Goal: Find specific page/section: Find specific page/section

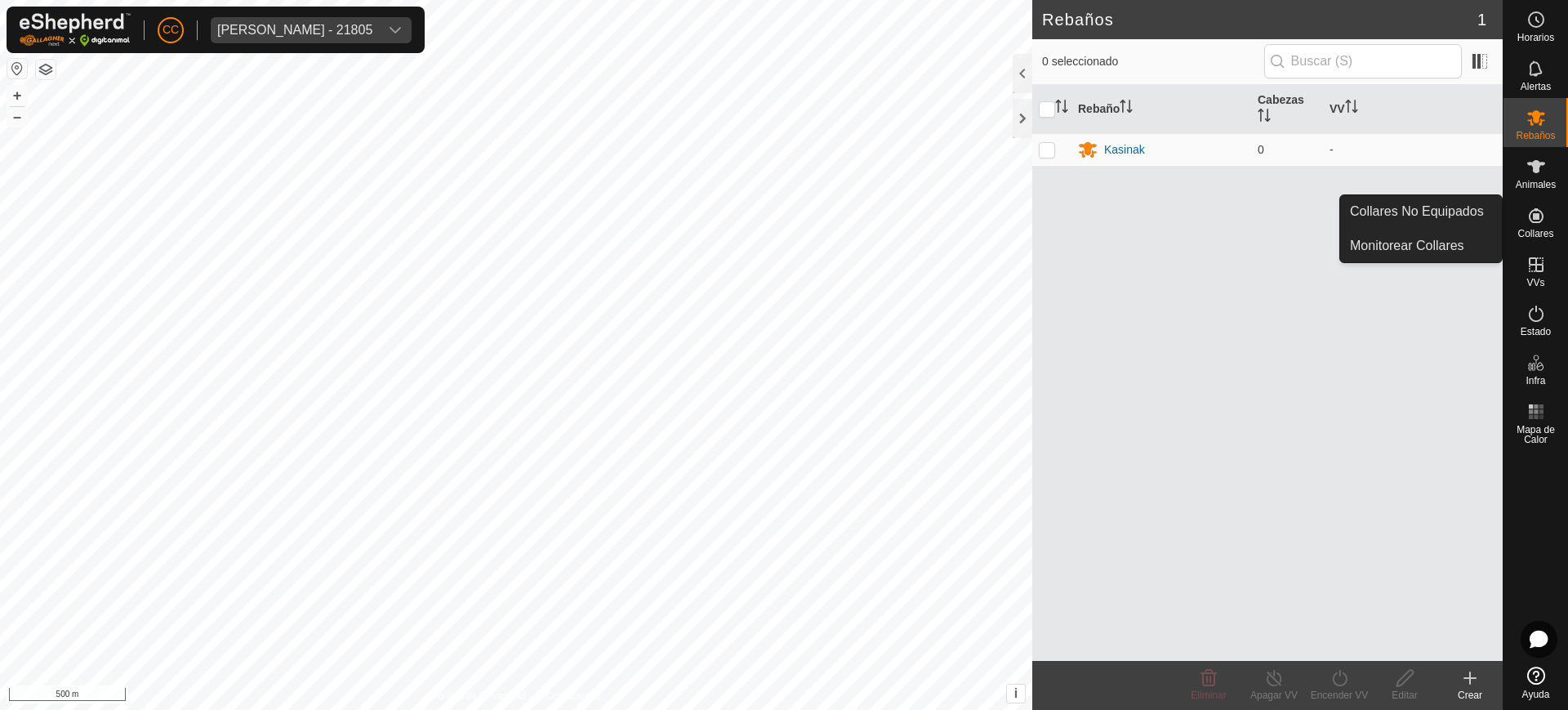
click at [1533, 226] on es-neckbands-svg-icon at bounding box center [1537, 215] width 30 height 26
click at [1428, 201] on link "Collares No Equipados" at bounding box center [1421, 212] width 161 height 33
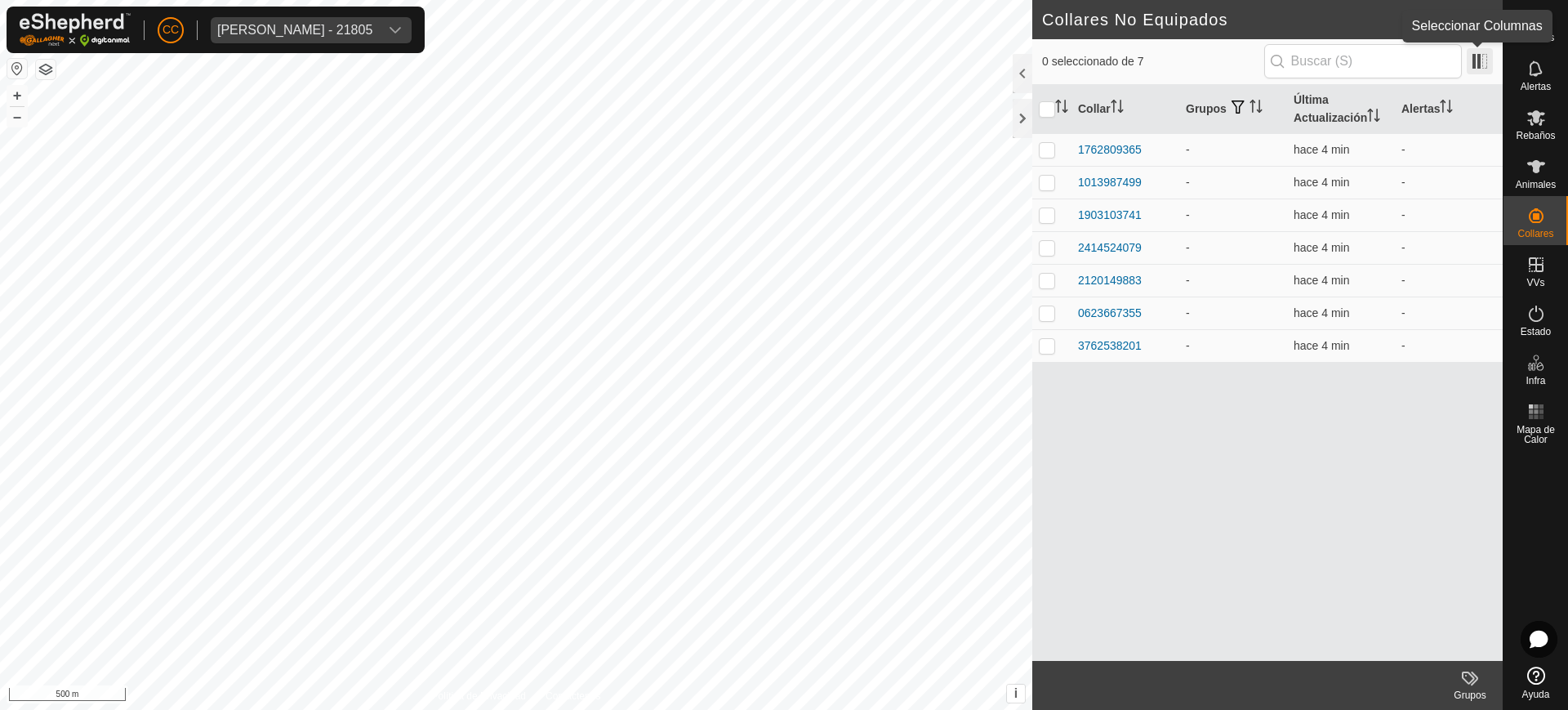
click at [1467, 49] on span at bounding box center [1480, 62] width 26 height 26
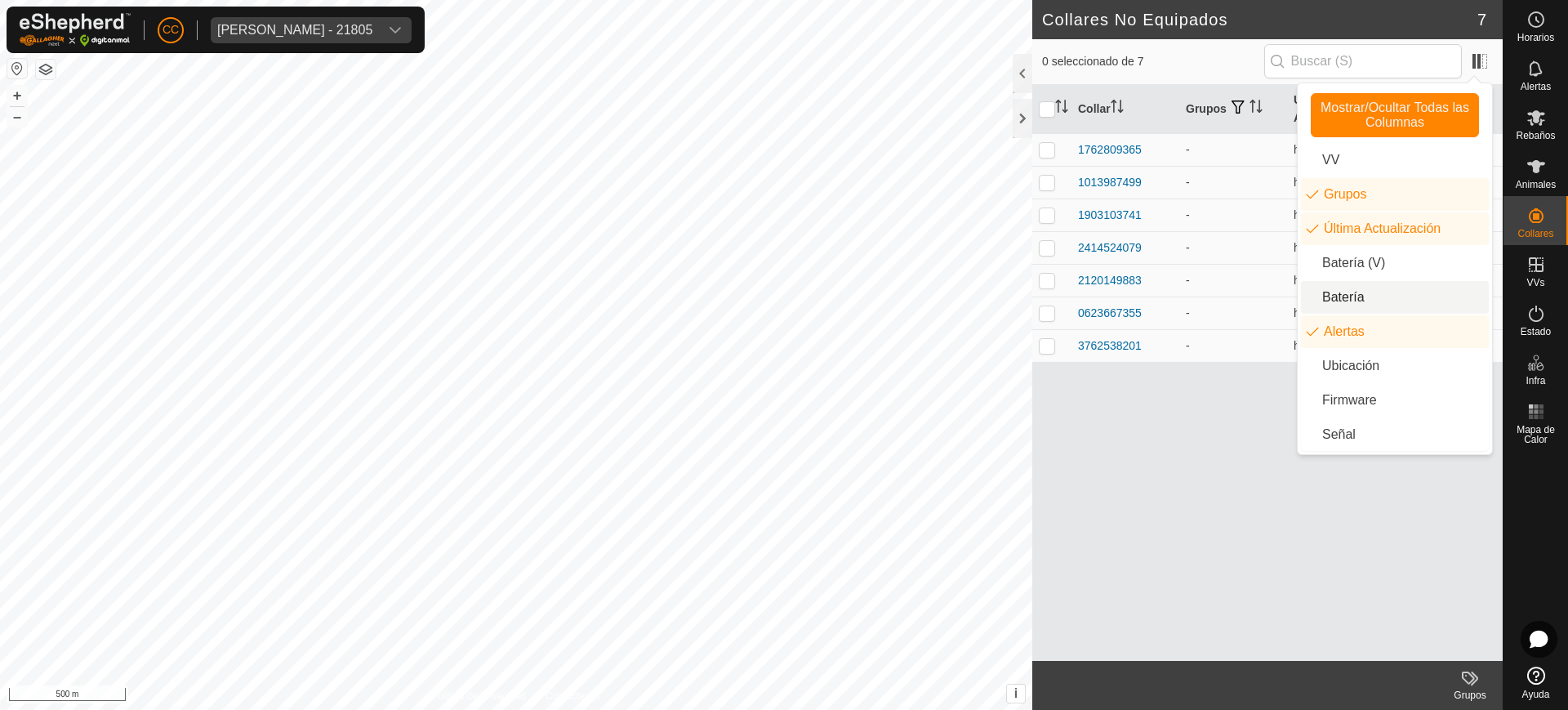
click at [1342, 290] on li "Batería" at bounding box center [1395, 298] width 188 height 33
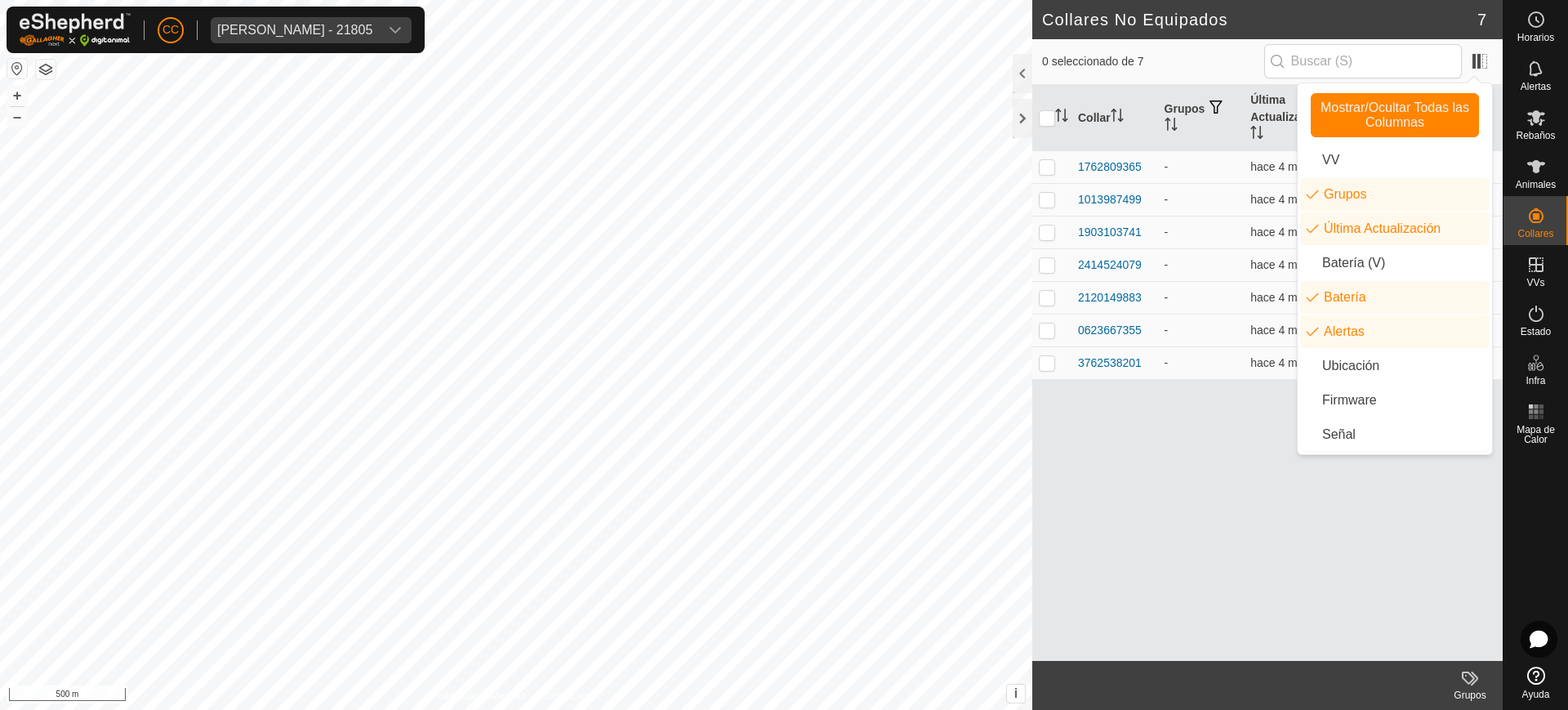
click at [1177, 492] on div "Collar Grupos Última Actualización Batería Alertas 1762809365 - hace 4 min - 10…" at bounding box center [1268, 372] width 471 height 575
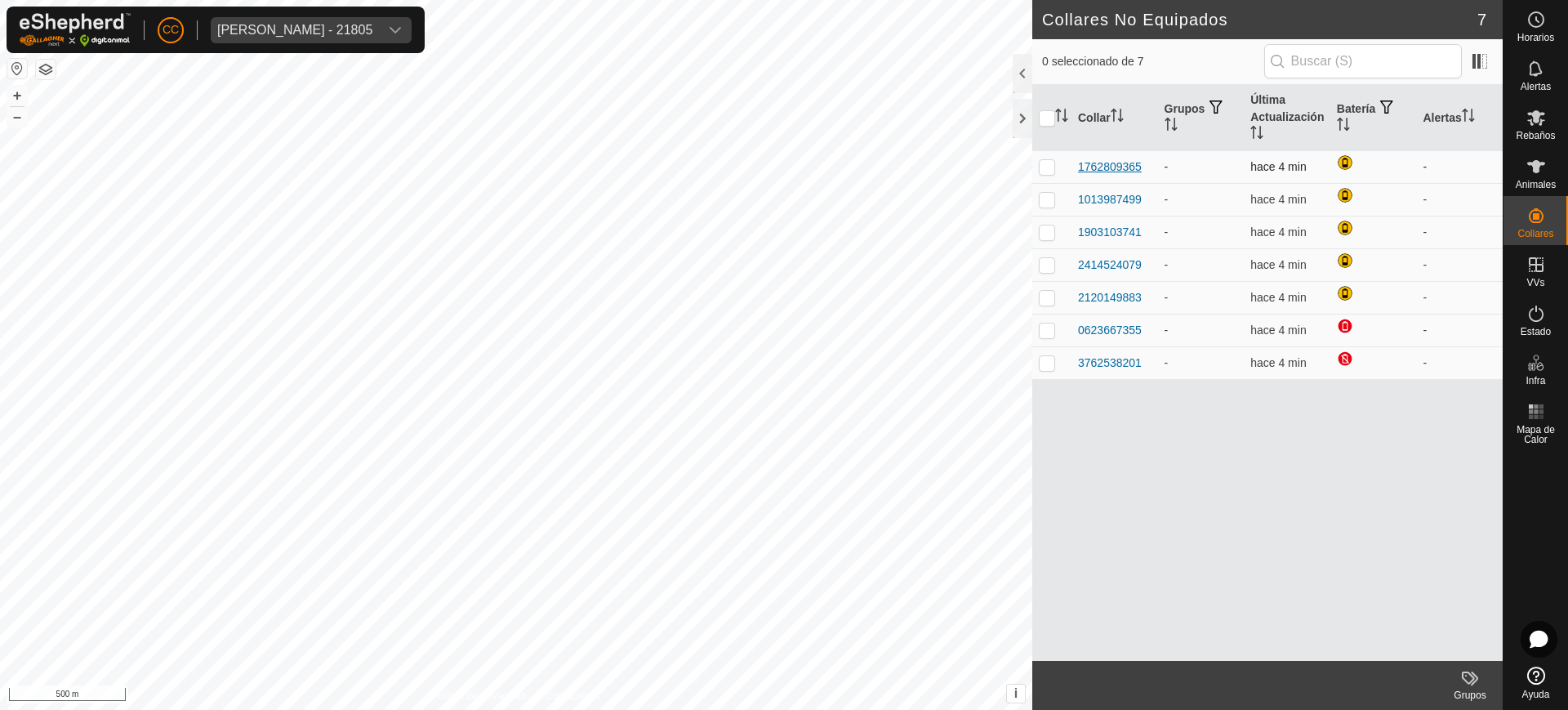
drag, startPoint x: 1090, startPoint y: 161, endPoint x: 1078, endPoint y: 163, distance: 12.2
click at [1078, 163] on div "1762809365" at bounding box center [1110, 168] width 63 height 17
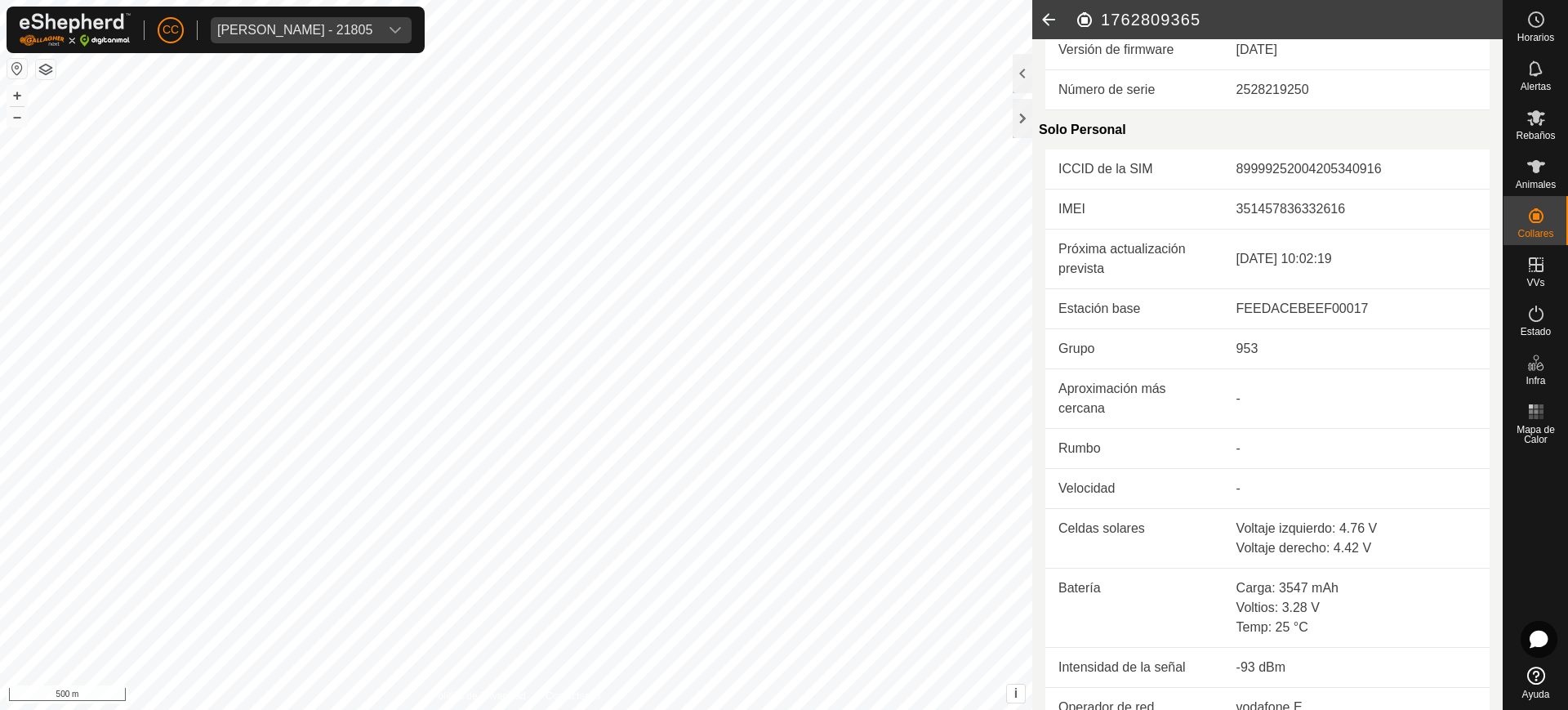
scroll to position [306, 0]
click at [1044, 21] on icon at bounding box center [1049, 19] width 33 height 39
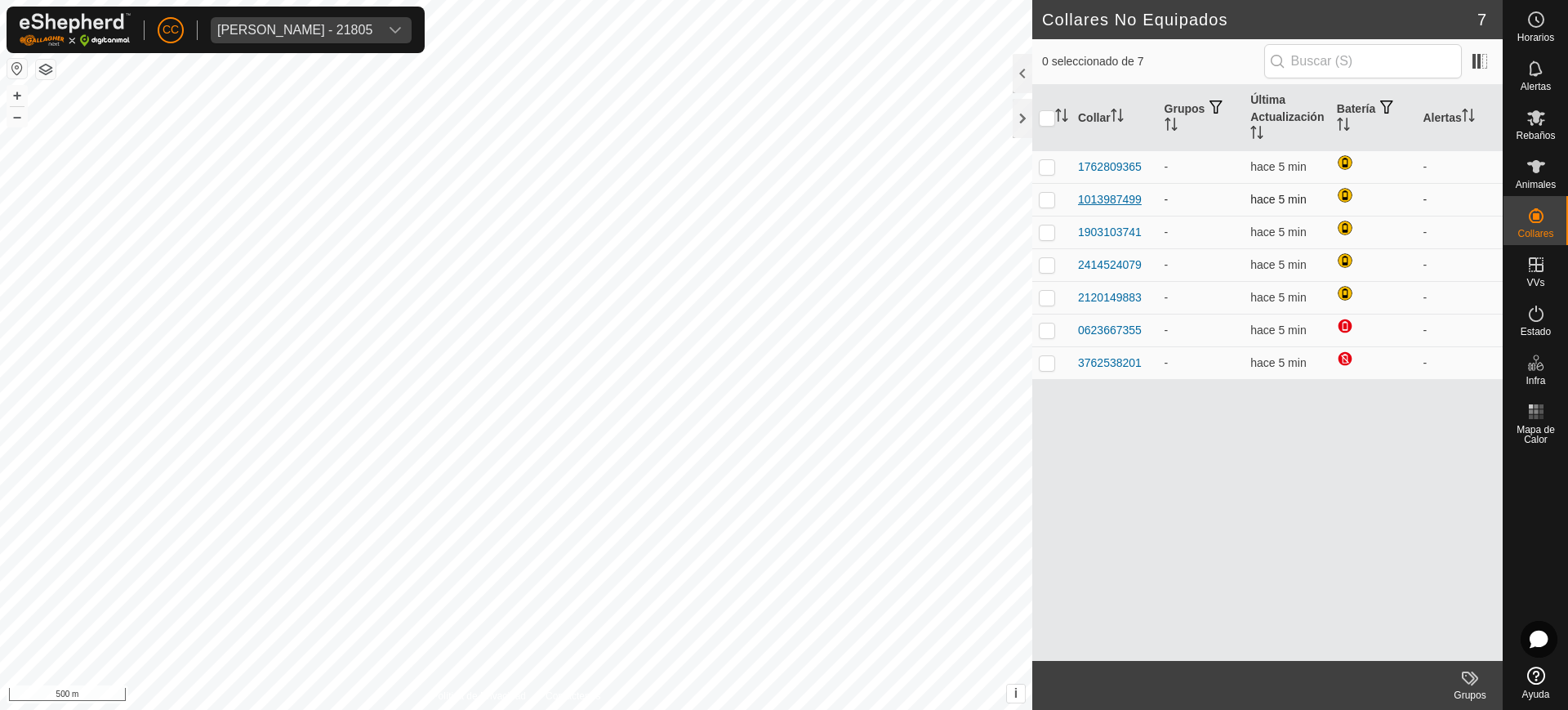
click at [1107, 191] on div "1013987499" at bounding box center [1110, 200] width 63 height 17
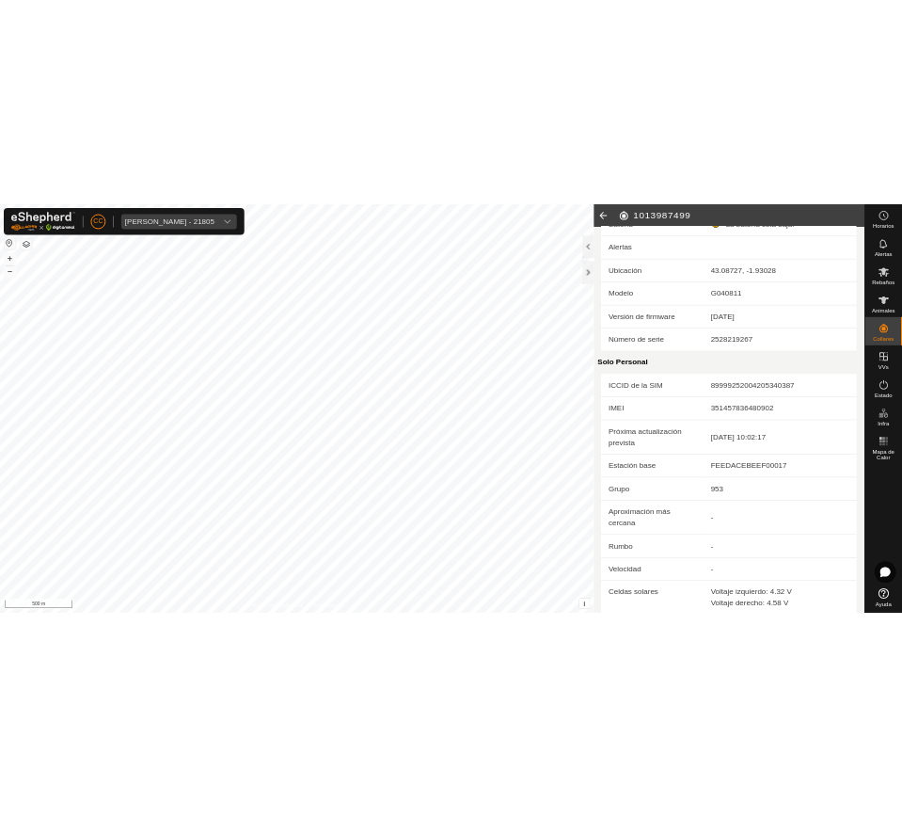
scroll to position [461, 0]
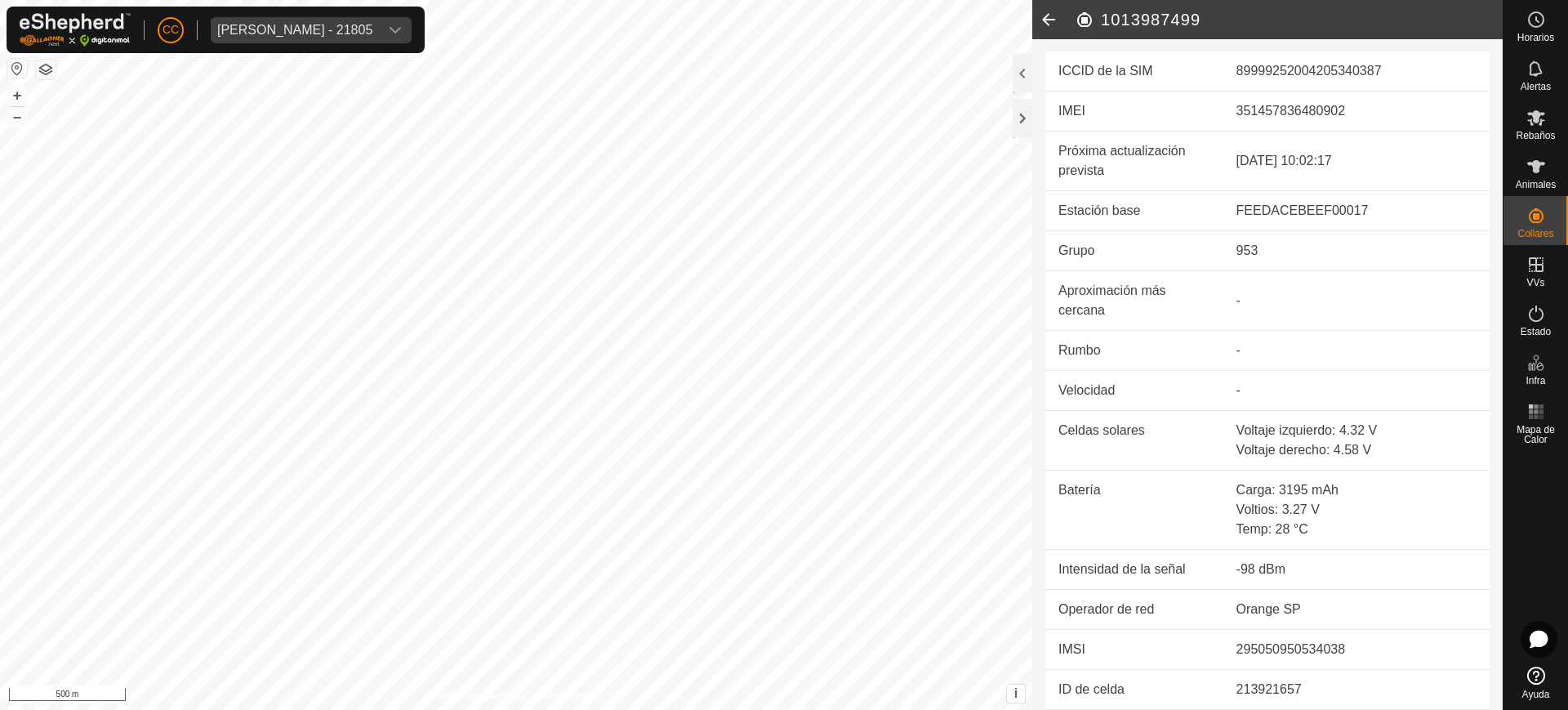
click at [1051, 12] on icon at bounding box center [1049, 19] width 33 height 39
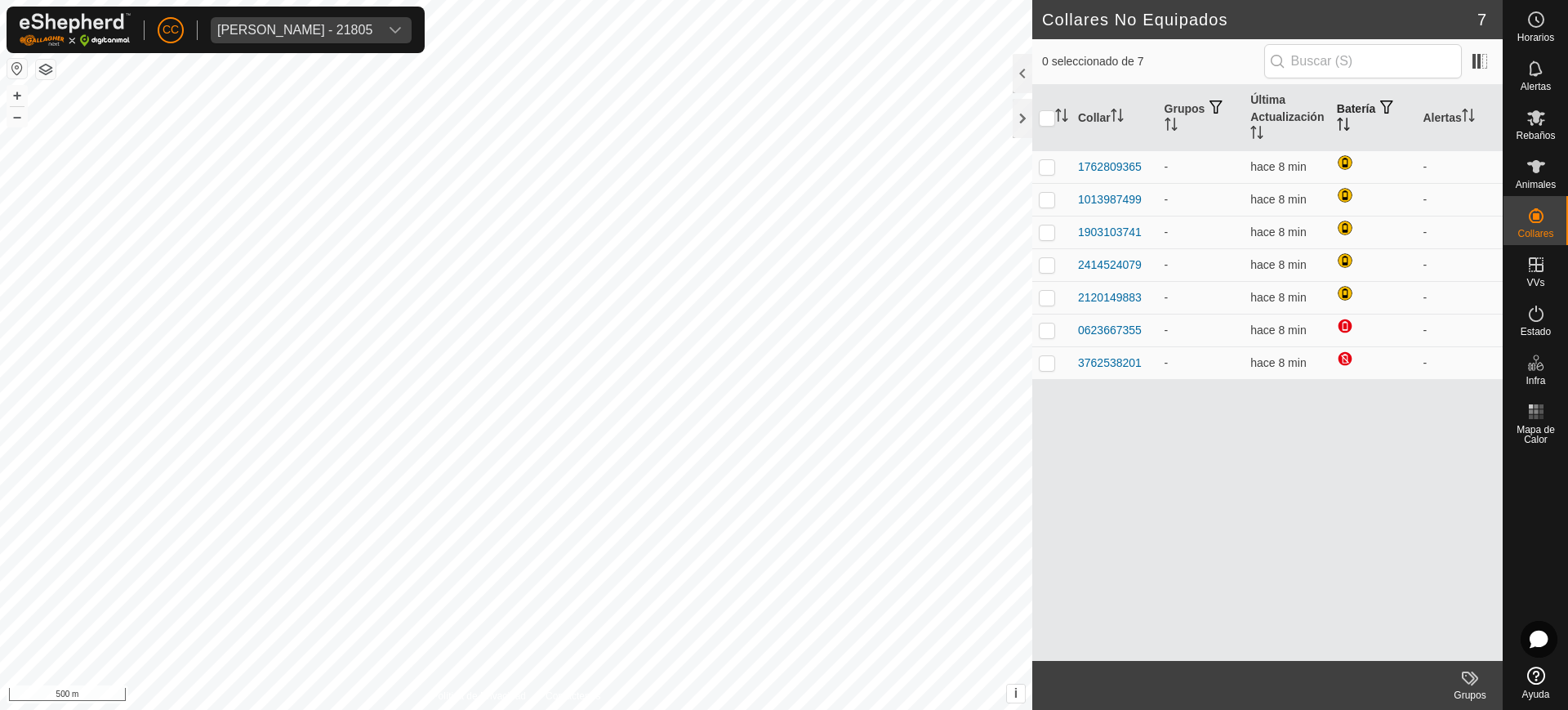
click at [1391, 113] on span "button" at bounding box center [1387, 107] width 13 height 13
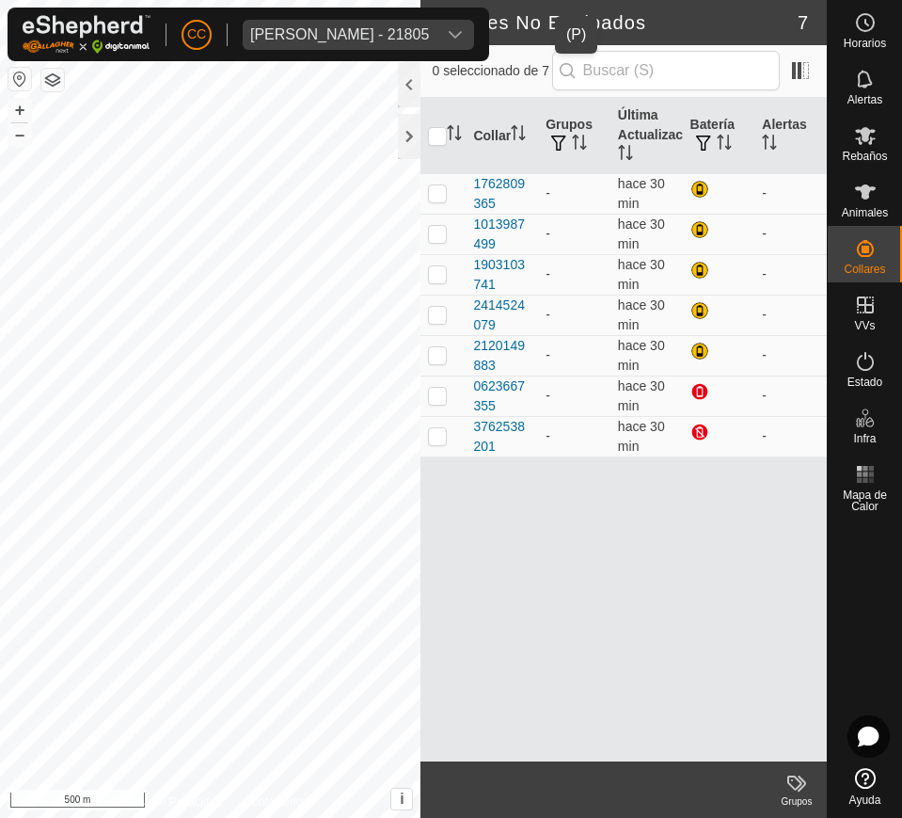
click at [294, 33] on div "[PERSON_NAME] - 21805" at bounding box center [339, 34] width 179 height 15
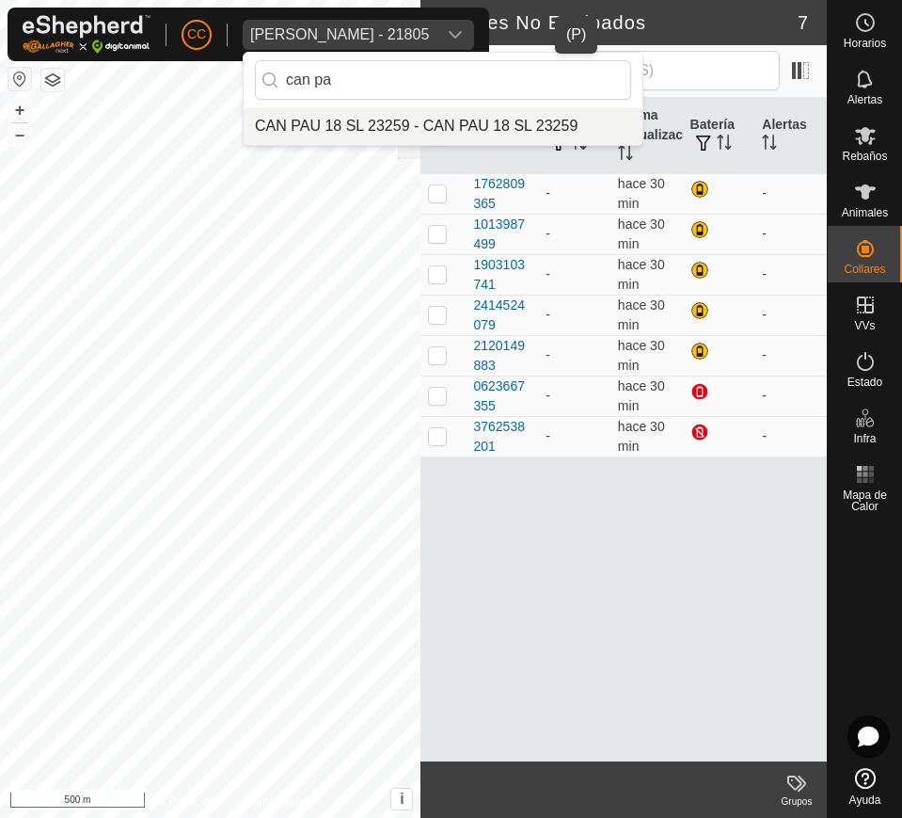
type input "can pa"
click at [384, 120] on li "CAN PAU 18 SL 23259 - CAN PAU 18 SL 23259" at bounding box center [443, 126] width 399 height 38
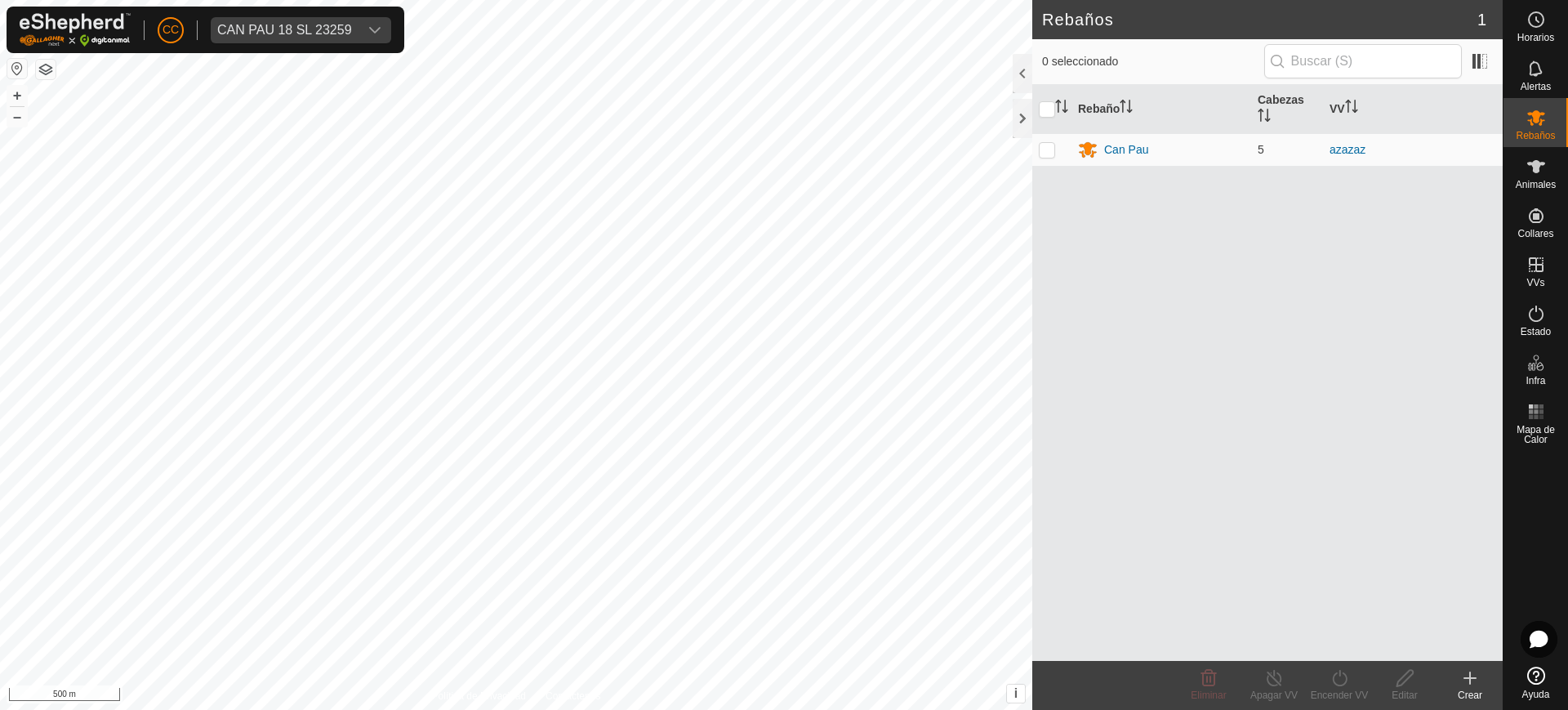
click at [10, 62] on button "button" at bounding box center [16, 69] width 20 height 20
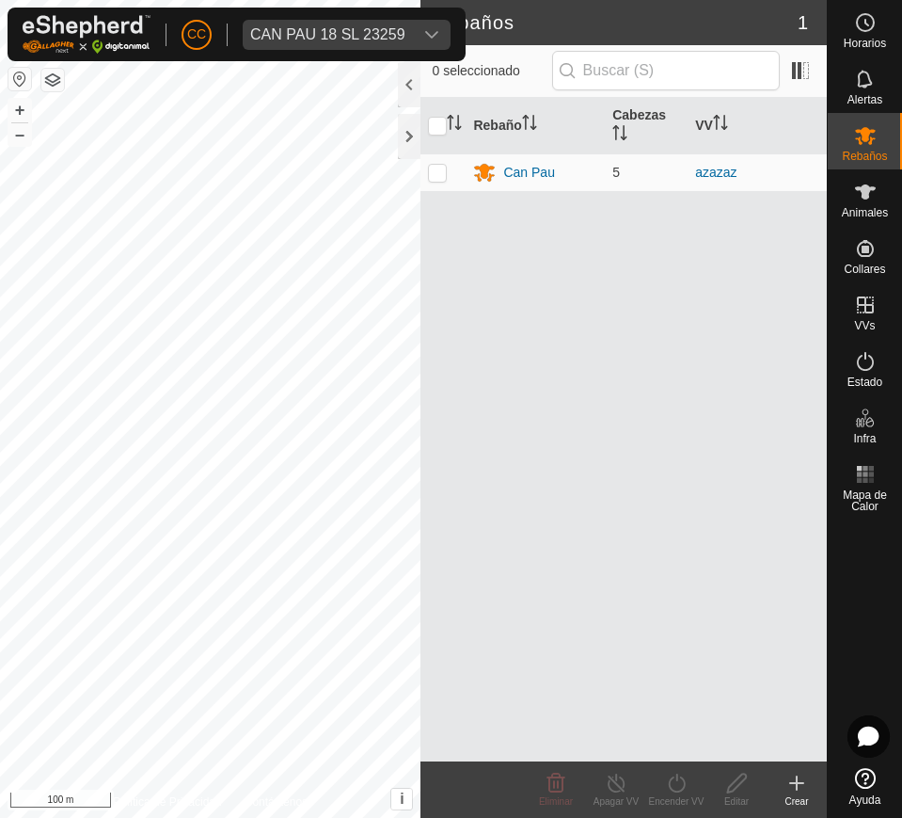
click at [346, 42] on span "CAN PAU 18 SL 23259" at bounding box center [328, 35] width 170 height 30
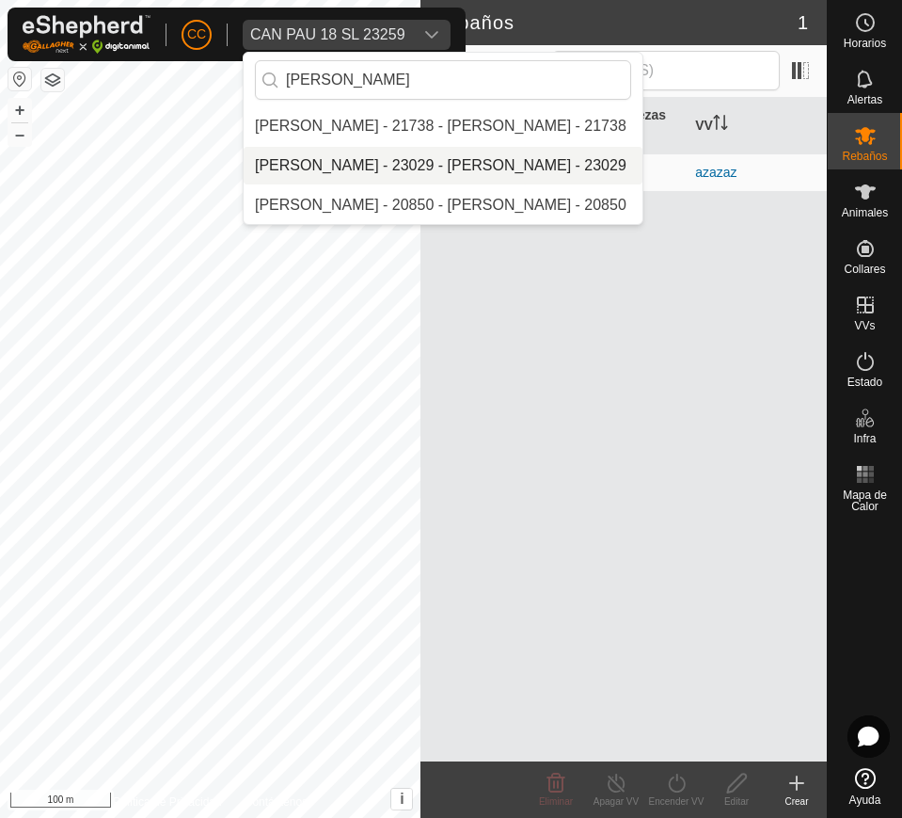
type input "[PERSON_NAME]"
click at [397, 163] on li "[PERSON_NAME] - 23029 - [PERSON_NAME] - 23029" at bounding box center [443, 166] width 399 height 38
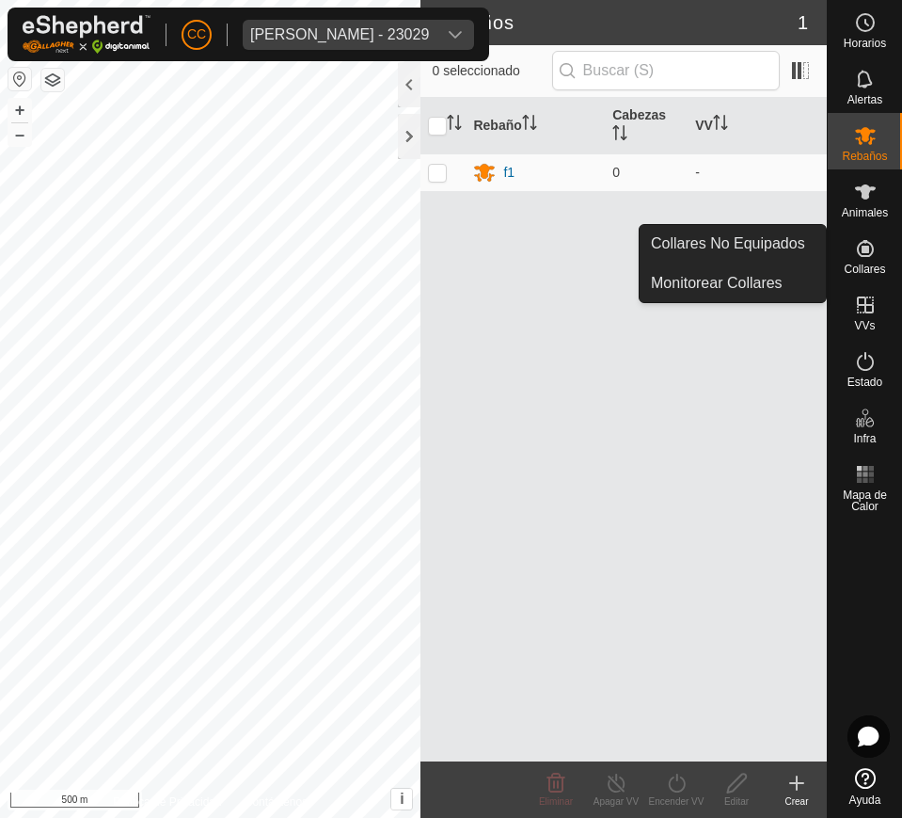
drag, startPoint x: 876, startPoint y: 265, endPoint x: 865, endPoint y: 260, distance: 11.8
click at [873, 265] on span "Collares" at bounding box center [864, 268] width 41 height 11
click at [786, 241] on link "Collares No Equipados" at bounding box center [733, 244] width 186 height 38
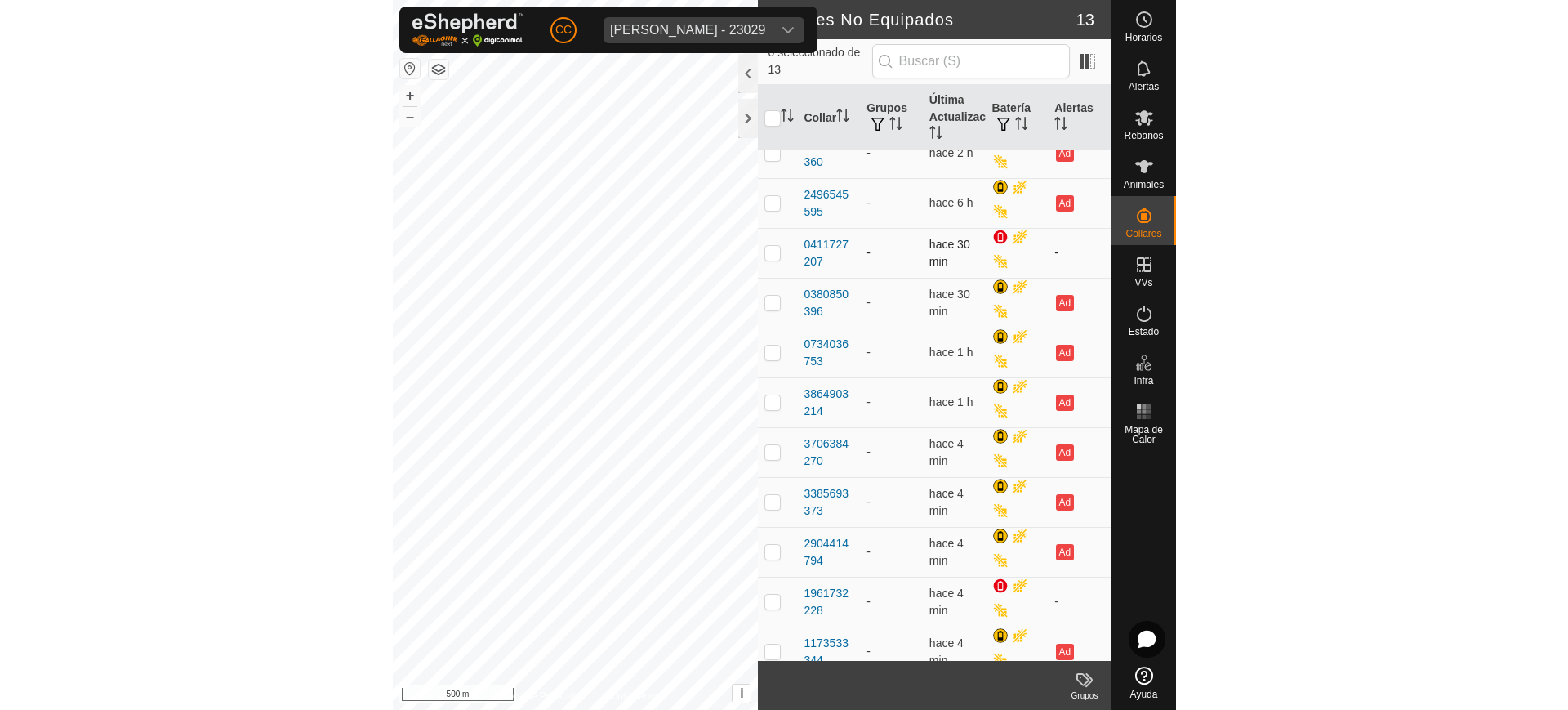
scroll to position [138, 0]
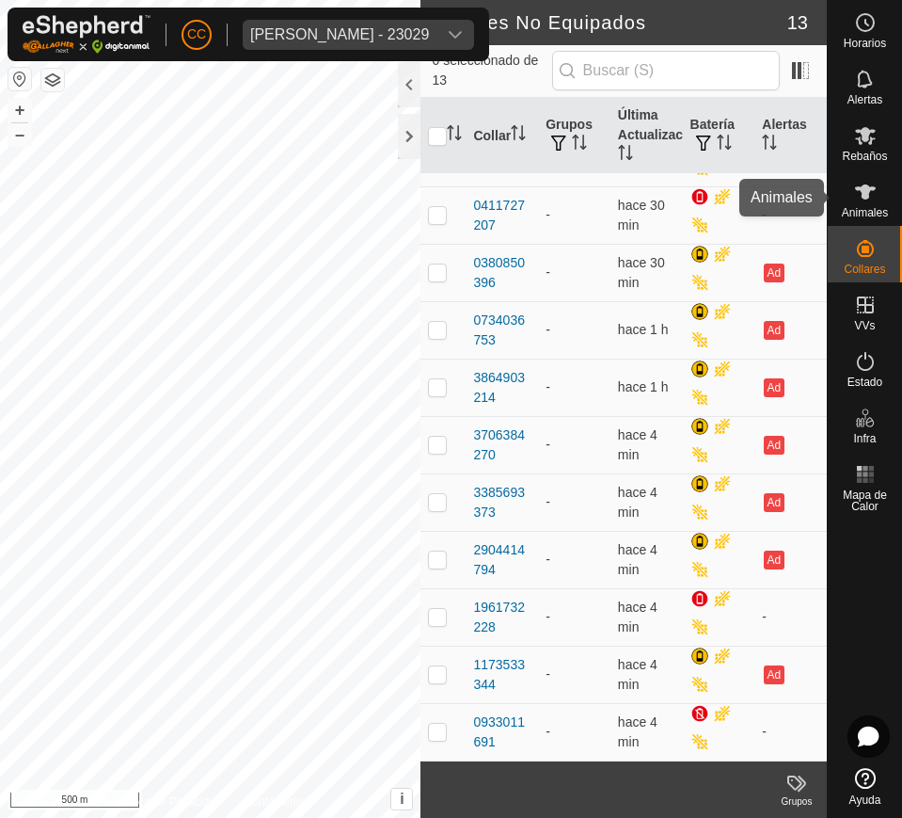
click at [876, 208] on span "Animales" at bounding box center [865, 212] width 46 height 11
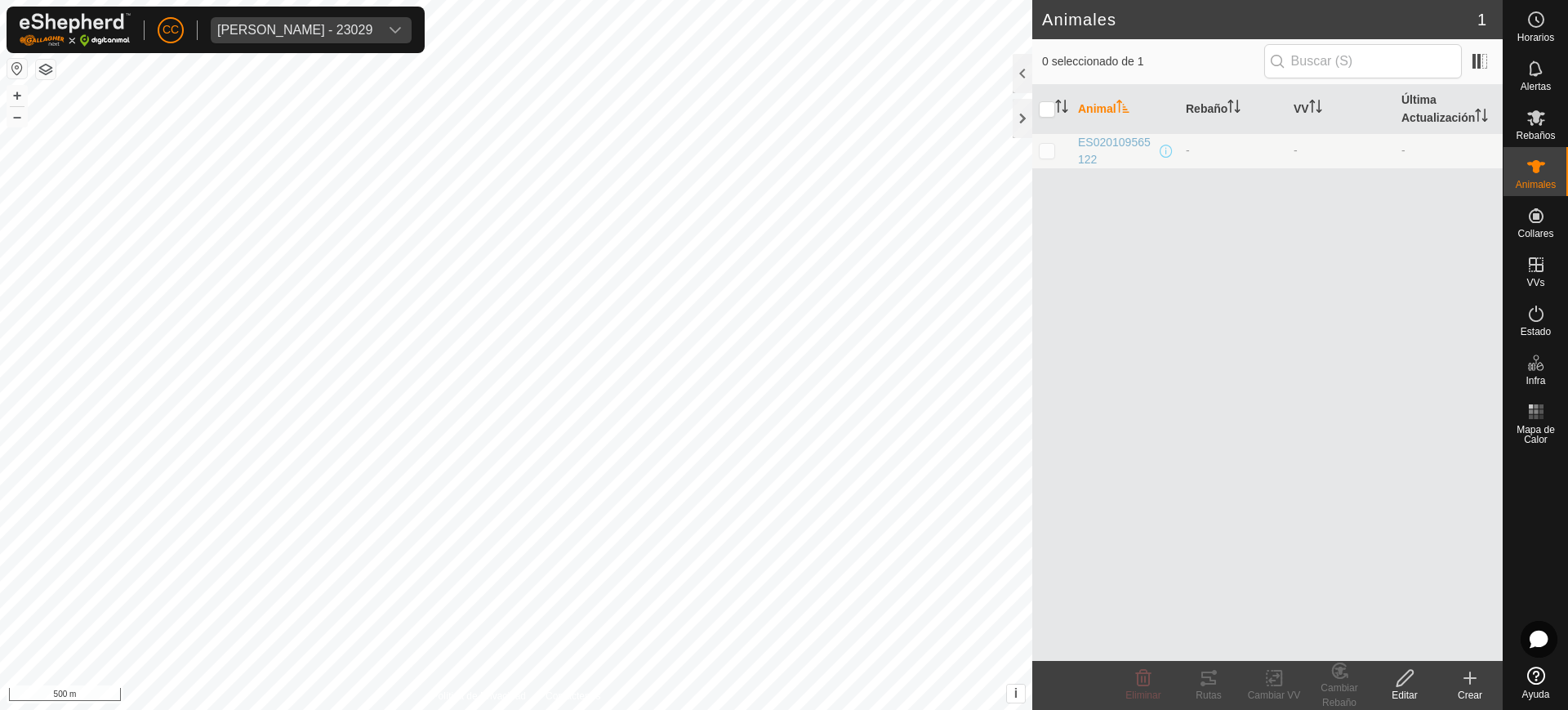
click at [1548, 685] on link "Ayuda" at bounding box center [1536, 682] width 64 height 46
